Goal: Task Accomplishment & Management: Manage account settings

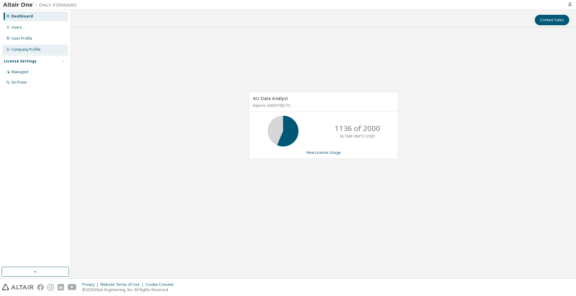
click at [30, 47] on div "Company Profile" at bounding box center [25, 49] width 29 height 5
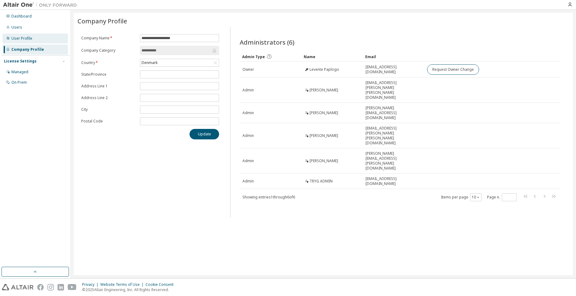
click at [25, 40] on div "User Profile" at bounding box center [21, 38] width 21 height 5
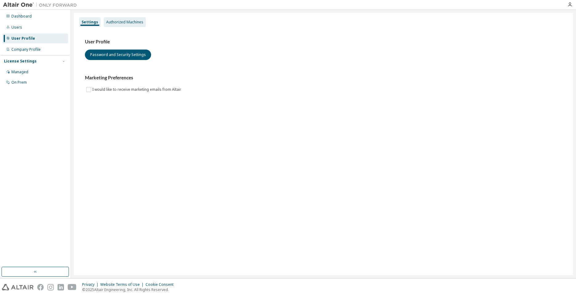
click at [129, 23] on div "Authorized Machines" at bounding box center [124, 22] width 37 height 5
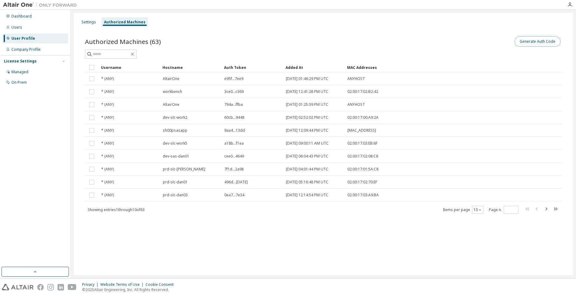
click at [533, 45] on button "Generate Auth Code" at bounding box center [537, 41] width 46 height 10
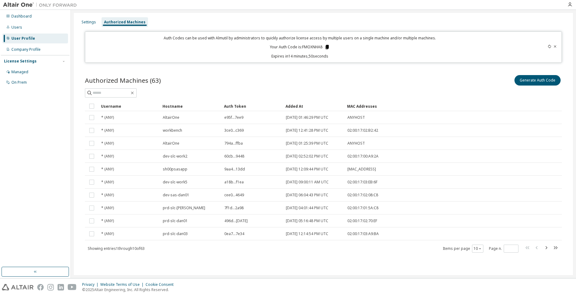
click at [326, 45] on icon at bounding box center [327, 47] width 6 height 6
click at [547, 46] on div at bounding box center [534, 46] width 47 height 23
click at [548, 46] on icon at bounding box center [549, 47] width 4 height 4
click at [327, 47] on icon at bounding box center [325, 47] width 3 height 4
